Goal: Task Accomplishment & Management: Manage account settings

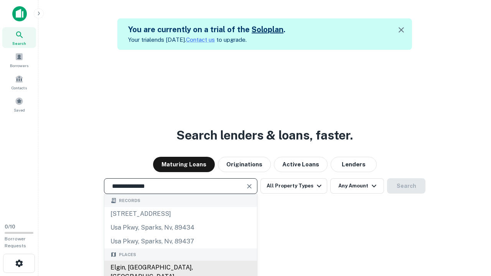
click at [180, 268] on div "Elgin, IL, USA" at bounding box center [180, 272] width 153 height 23
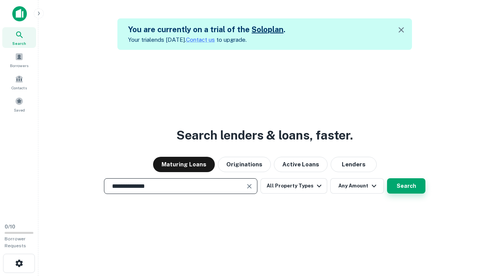
type input "**********"
click at [387, 178] on button "Search" at bounding box center [406, 185] width 38 height 15
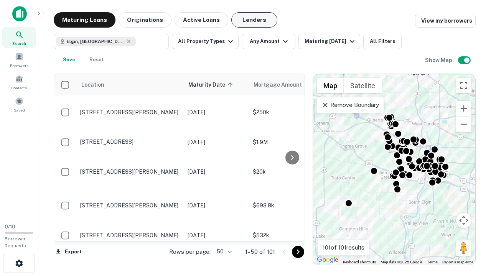
click at [255, 20] on button "Lenders" at bounding box center [254, 19] width 46 height 15
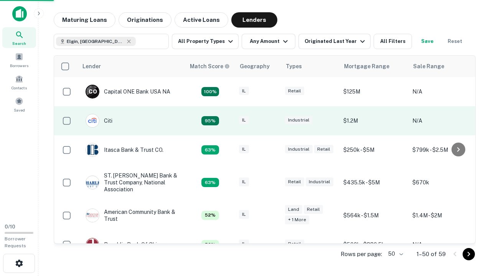
click at [273, 121] on div "IL" at bounding box center [258, 121] width 38 height 10
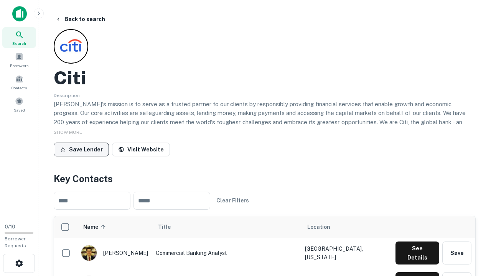
click at [81, 149] on button "Save Lender" at bounding box center [81, 150] width 55 height 14
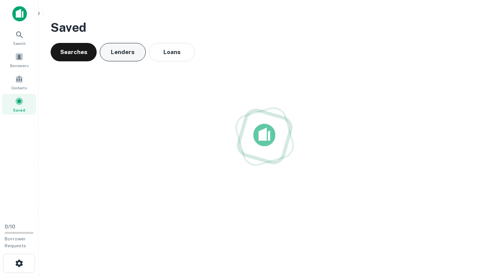
click at [123, 52] on button "Lenders" at bounding box center [123, 52] width 46 height 18
